Goal: Task Accomplishment & Management: Use online tool/utility

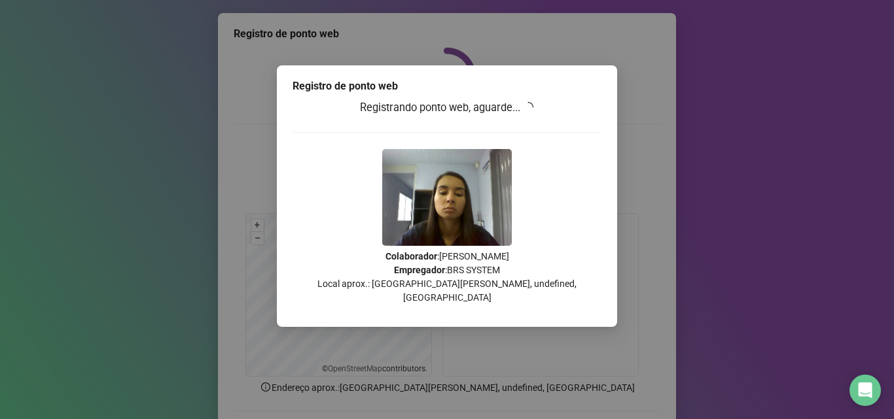
scroll to position [92, 0]
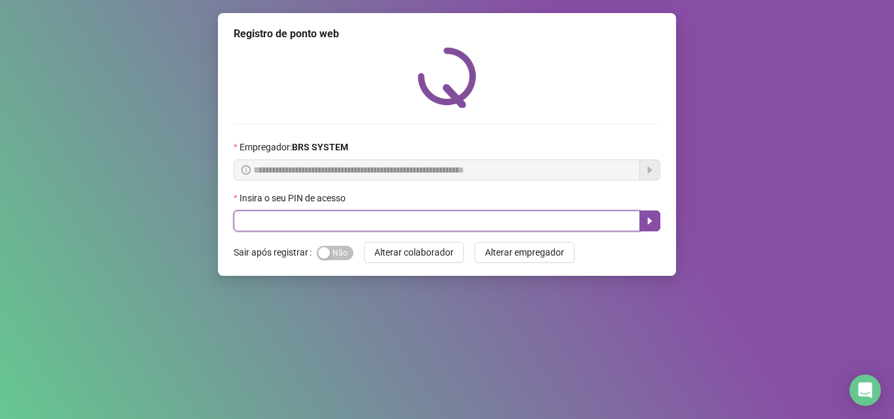
click at [298, 222] on input "text" at bounding box center [437, 221] width 406 height 21
click at [317, 224] on input "text" at bounding box center [437, 221] width 406 height 21
click at [251, 219] on input "text" at bounding box center [437, 221] width 406 height 21
type input "*****"
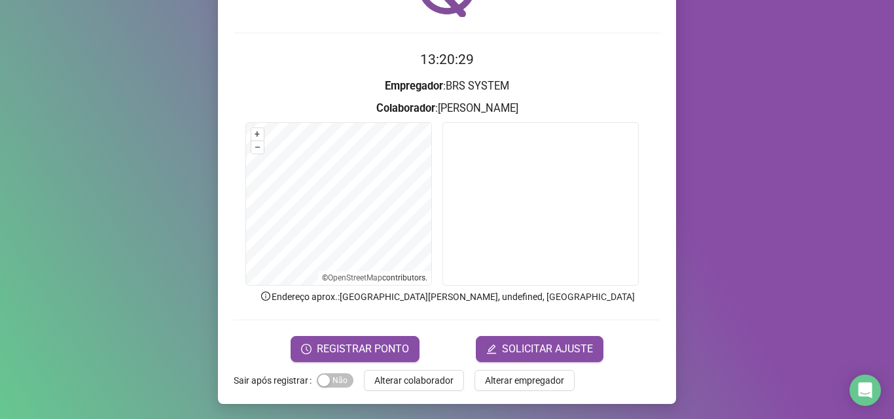
scroll to position [92, 0]
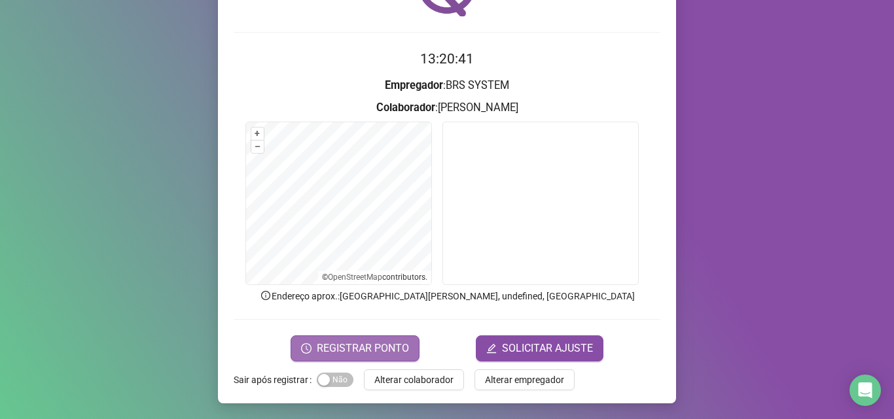
click at [373, 356] on span "REGISTRAR PONTO" at bounding box center [363, 349] width 92 height 16
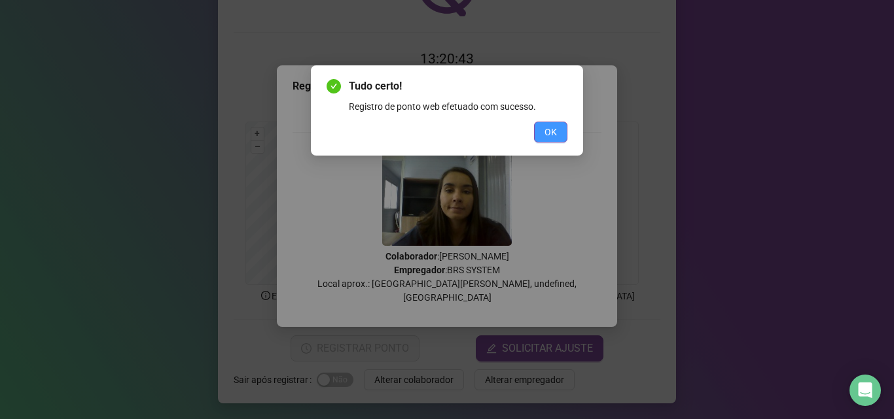
click at [558, 132] on button "OK" at bounding box center [550, 132] width 33 height 21
